Goal: Task Accomplishment & Management: Manage account settings

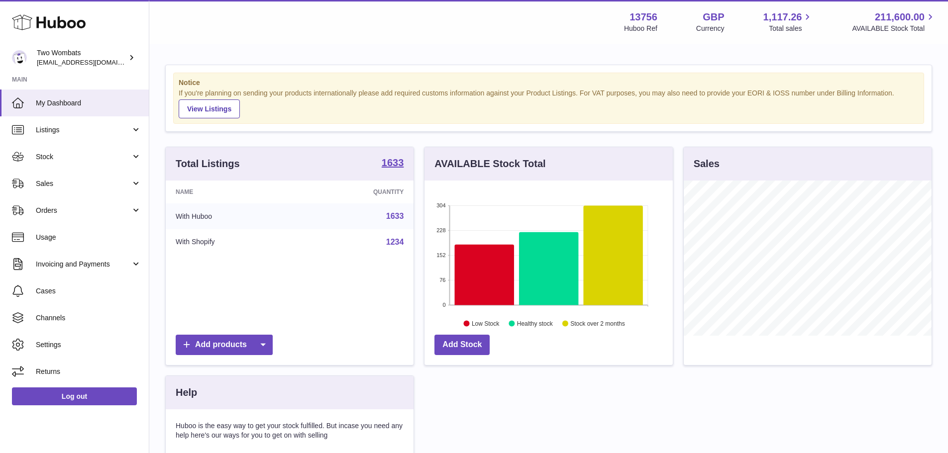
scroll to position [155, 248]
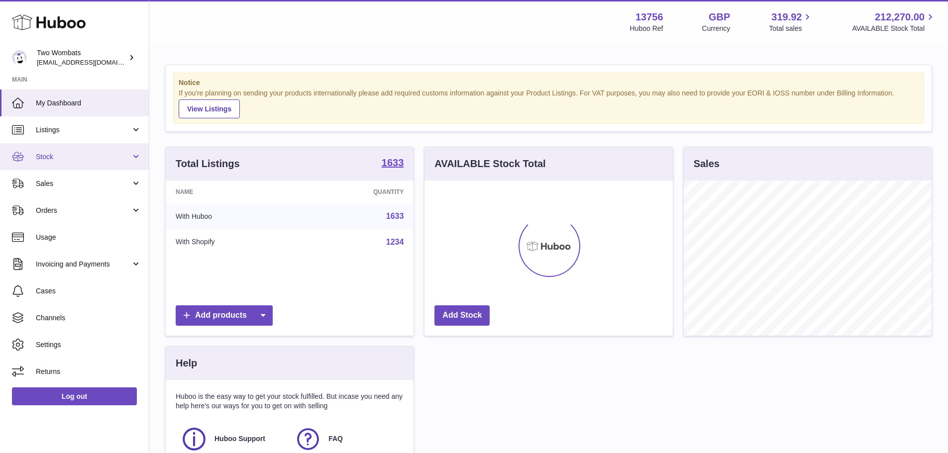
scroll to position [155, 248]
click at [61, 153] on span "Stock" at bounding box center [83, 156] width 95 height 9
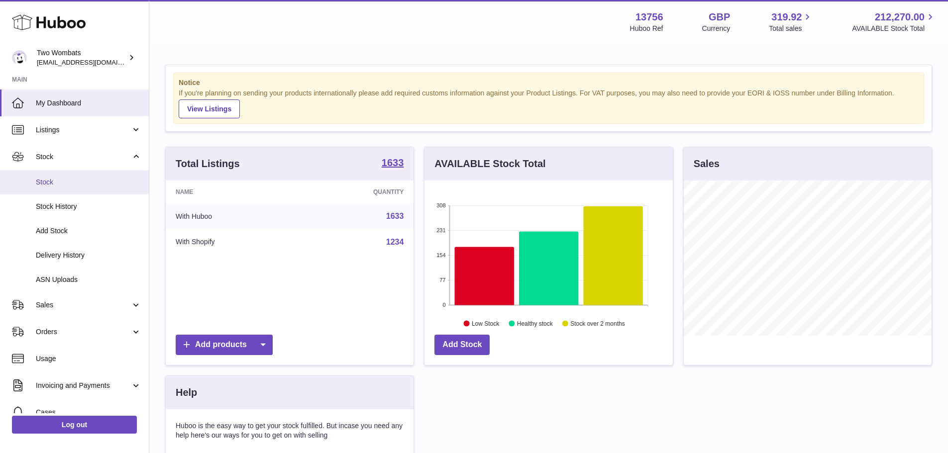
click at [60, 186] on span "Stock" at bounding box center [88, 182] width 105 height 9
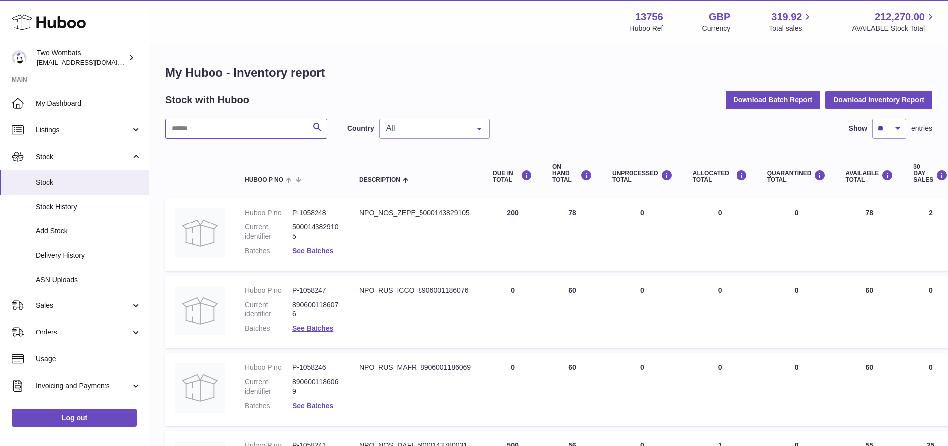
click at [272, 130] on input "text" at bounding box center [246, 129] width 162 height 20
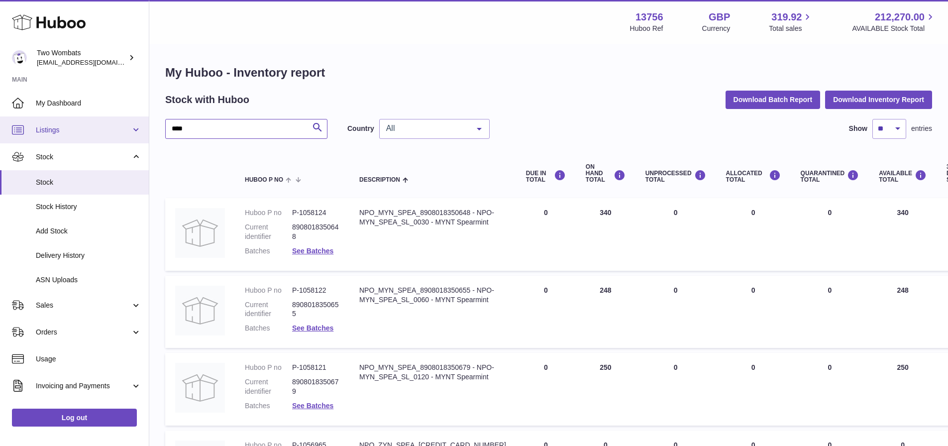
drag, startPoint x: 199, startPoint y: 125, endPoint x: 101, endPoint y: 132, distance: 98.2
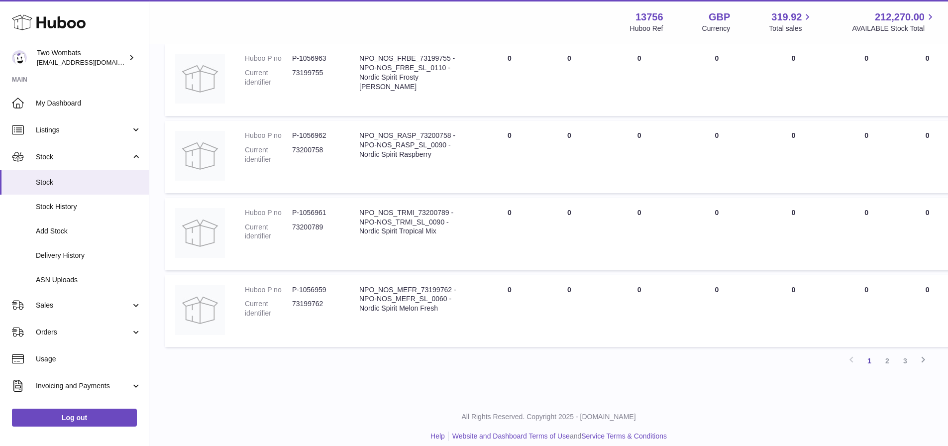
scroll to position [628, 0]
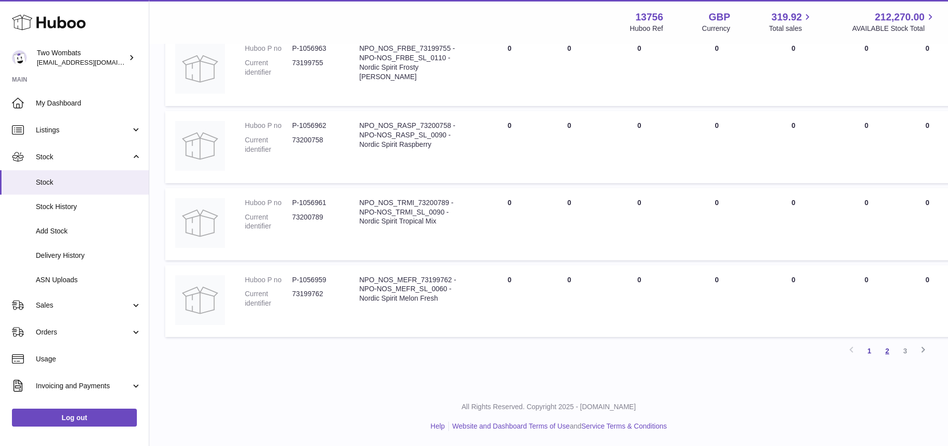
type input "***"
click at [887, 349] on link "2" at bounding box center [887, 351] width 18 height 18
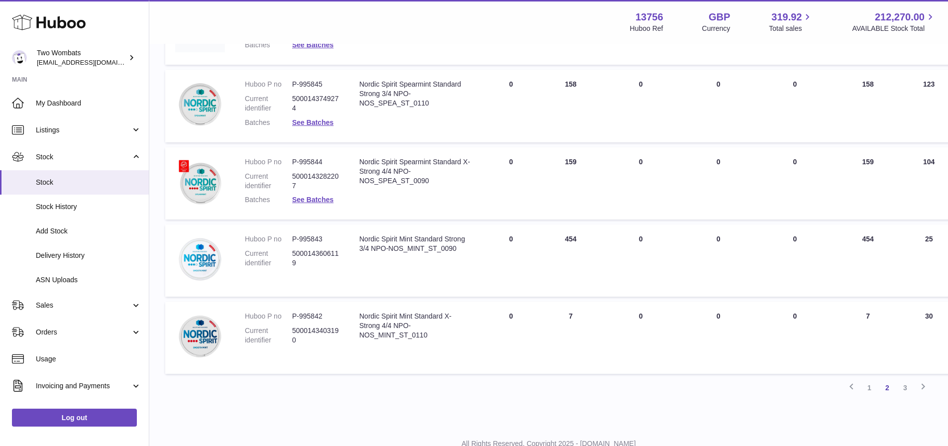
scroll to position [629, 0]
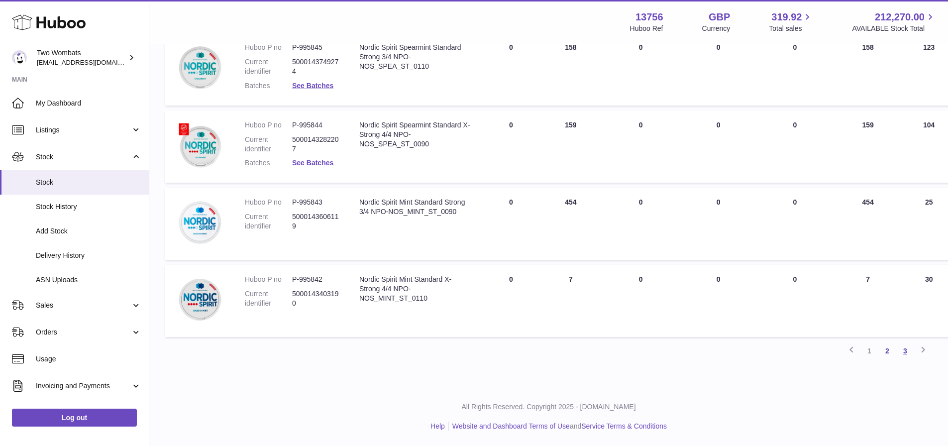
click at [907, 354] on link "3" at bounding box center [905, 351] width 18 height 18
